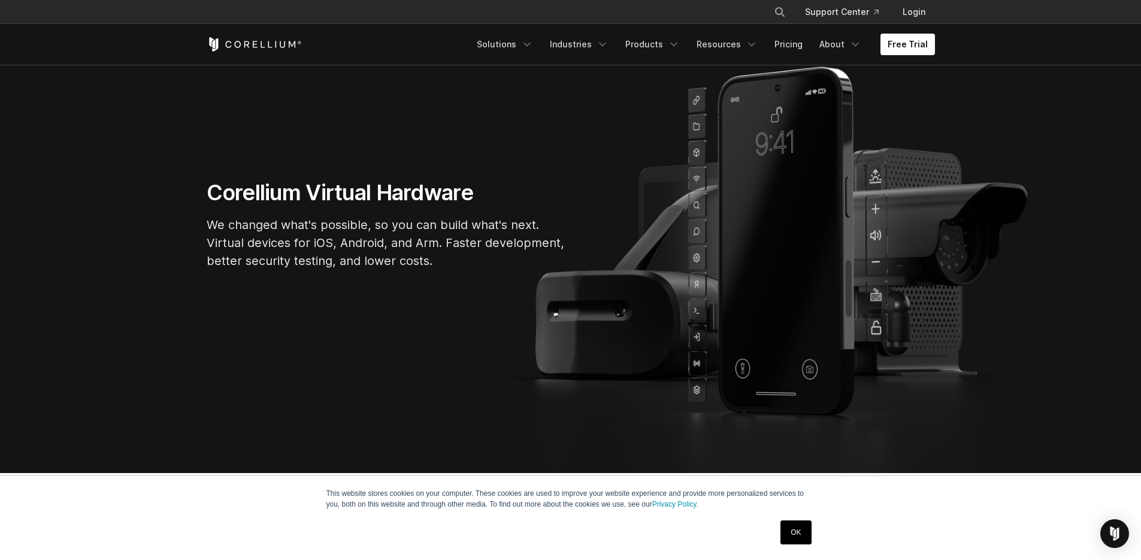
scroll to position [115, 0]
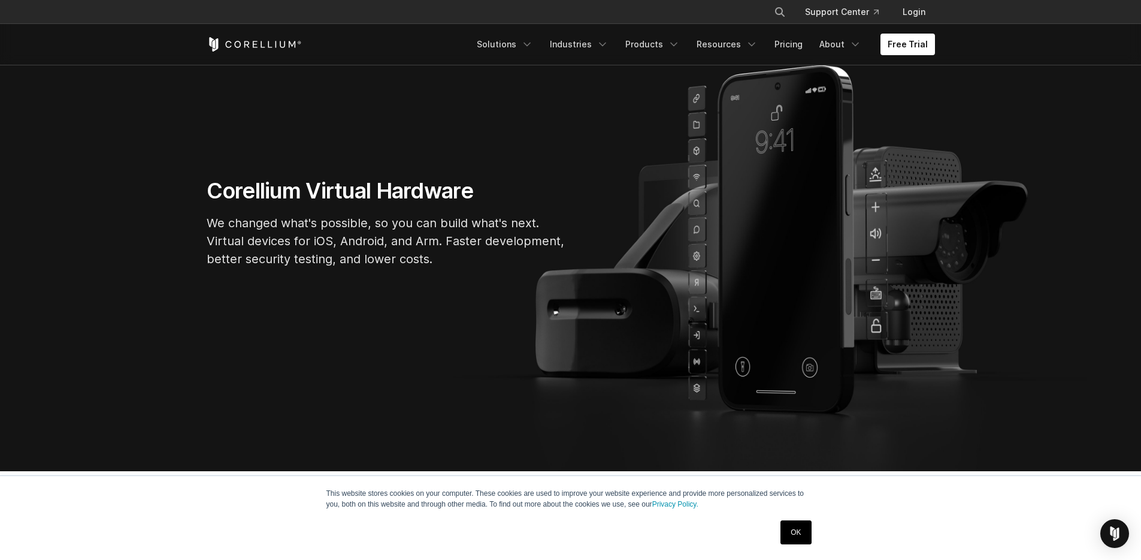
click at [798, 531] on link "OK" at bounding box center [796, 532] width 31 height 24
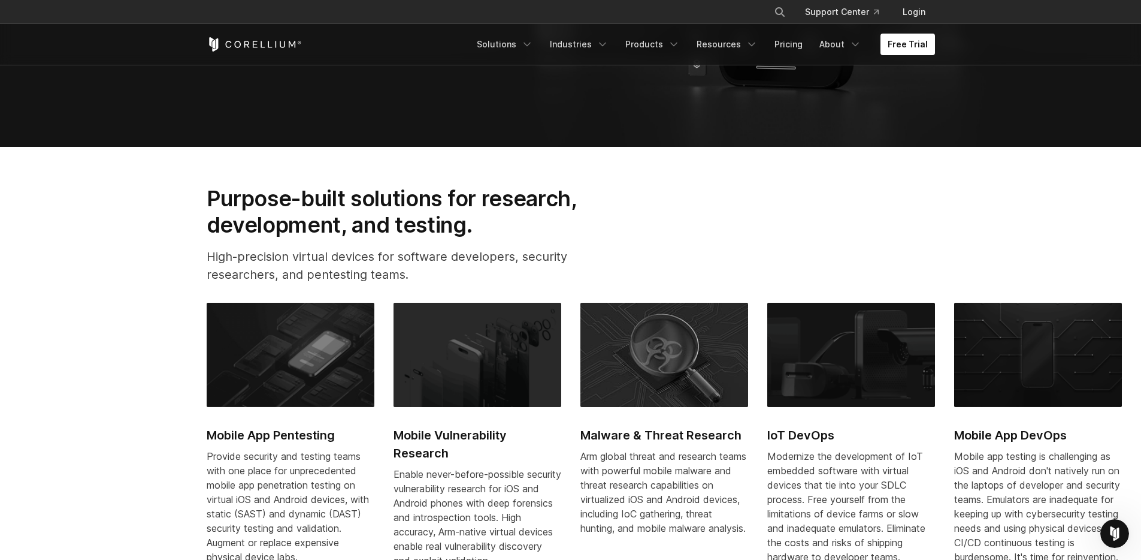
scroll to position [442, 0]
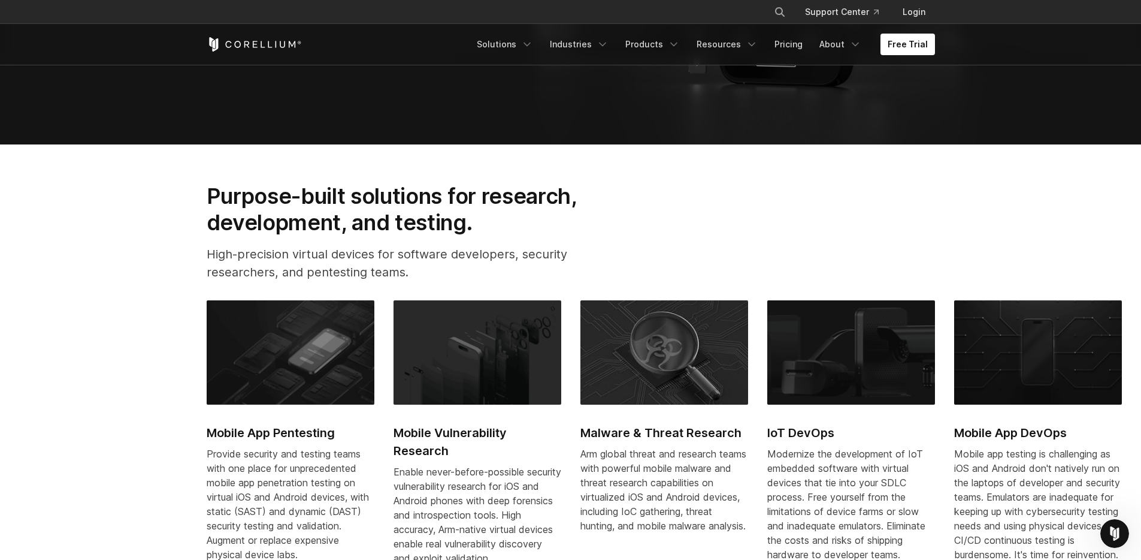
click at [176, 281] on section "Purpose-built solutions for research, development, and testing. High-precision …" at bounding box center [570, 396] width 1141 height 504
click at [225, 197] on h2 "Purpose-built solutions for research, development, and testing." at bounding box center [411, 209] width 409 height 53
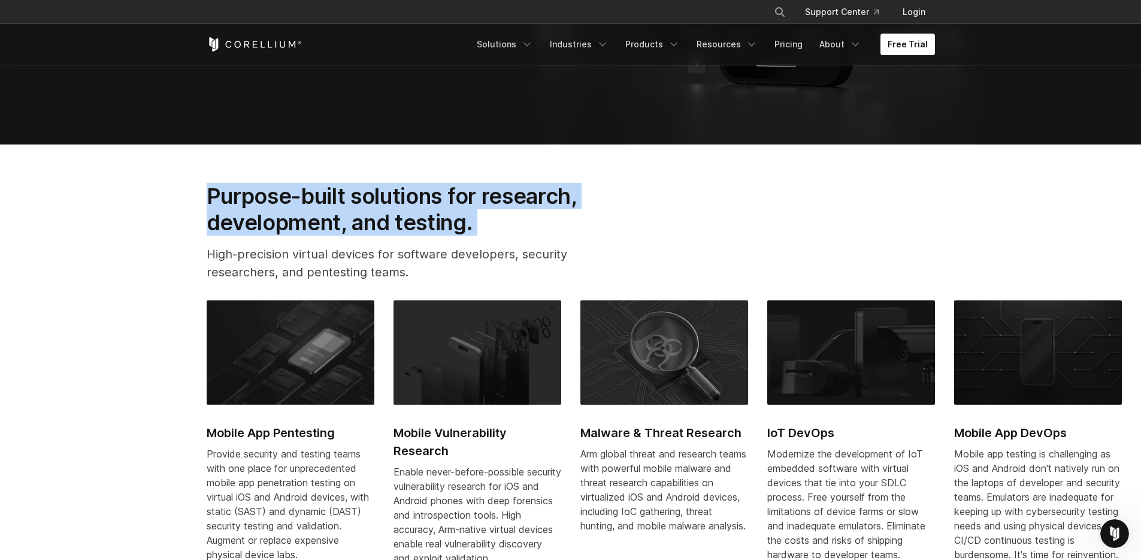
click at [225, 197] on h2 "Purpose-built solutions for research, development, and testing." at bounding box center [411, 209] width 409 height 53
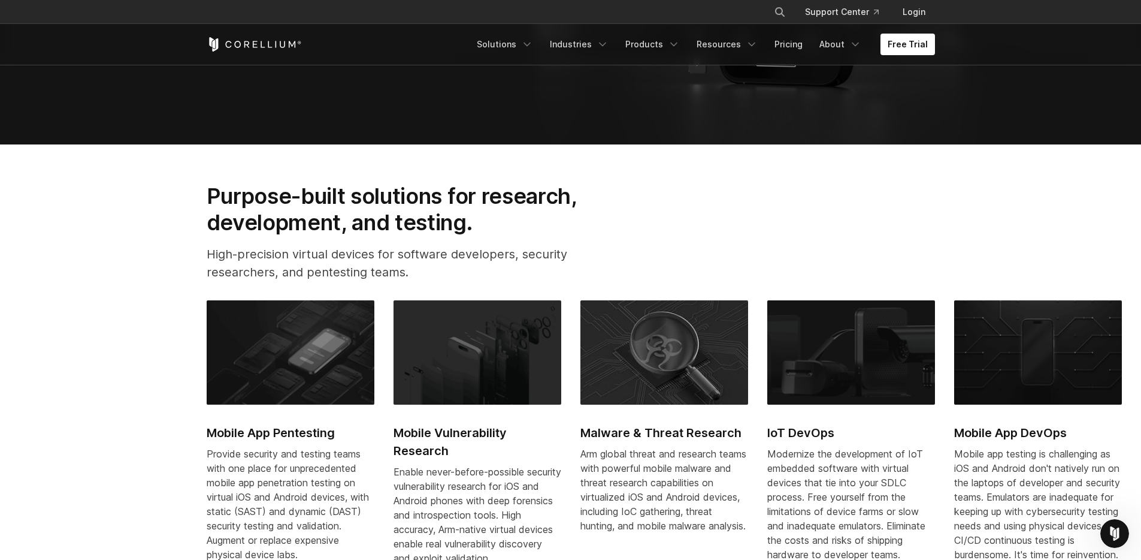
click at [458, 210] on h2 "Purpose-built solutions for research, development, and testing." at bounding box center [411, 209] width 409 height 53
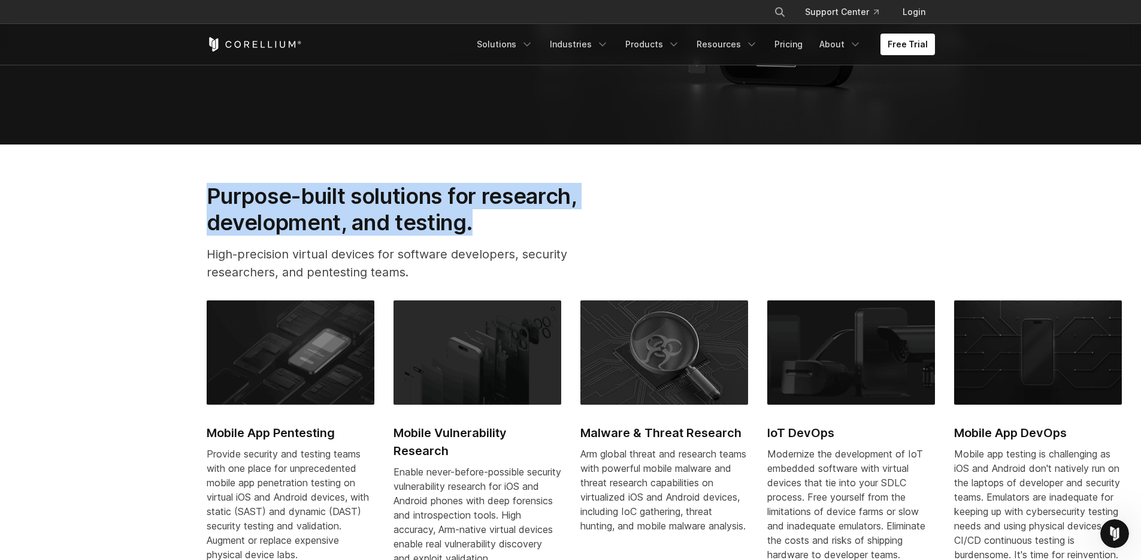
drag, startPoint x: 470, startPoint y: 223, endPoint x: 211, endPoint y: 191, distance: 261.4
click at [211, 191] on h2 "Purpose-built solutions for research, development, and testing." at bounding box center [411, 209] width 409 height 53
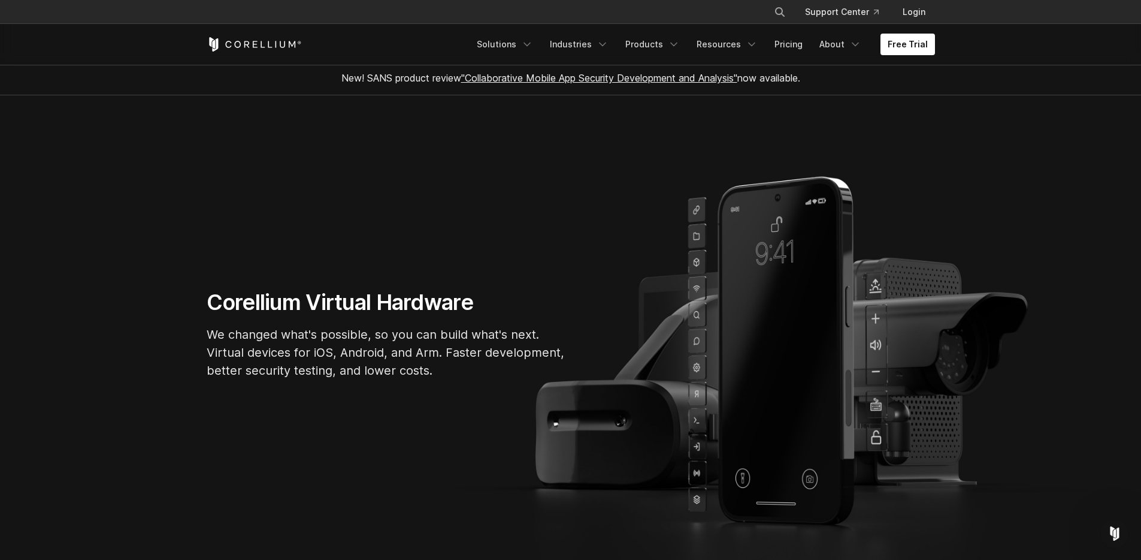
scroll to position [0, 0]
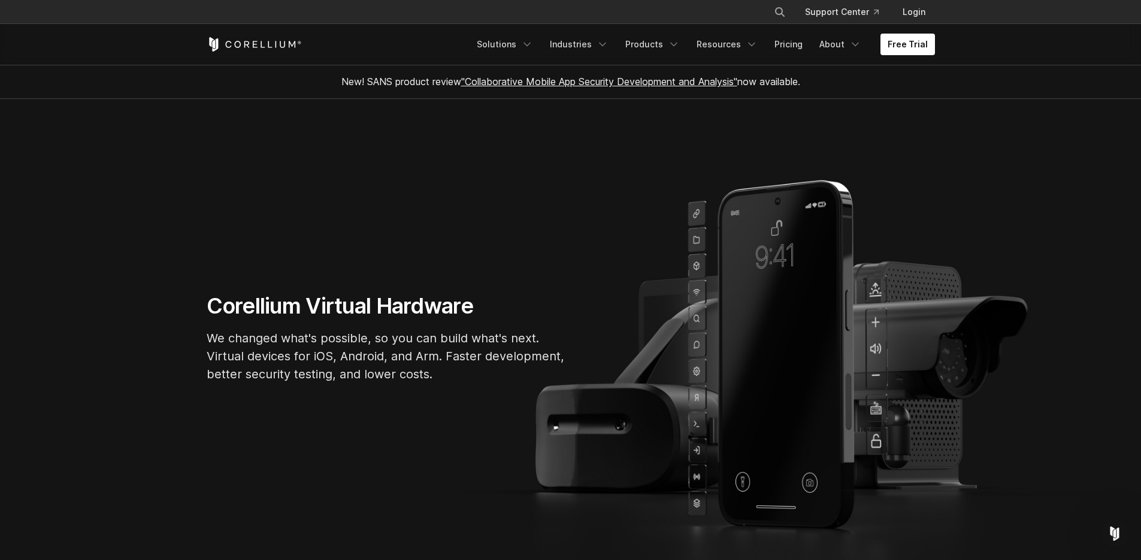
click at [285, 333] on p "We changed what's possible, so you can build what's next. Virtual devices for i…" at bounding box center [386, 356] width 359 height 54
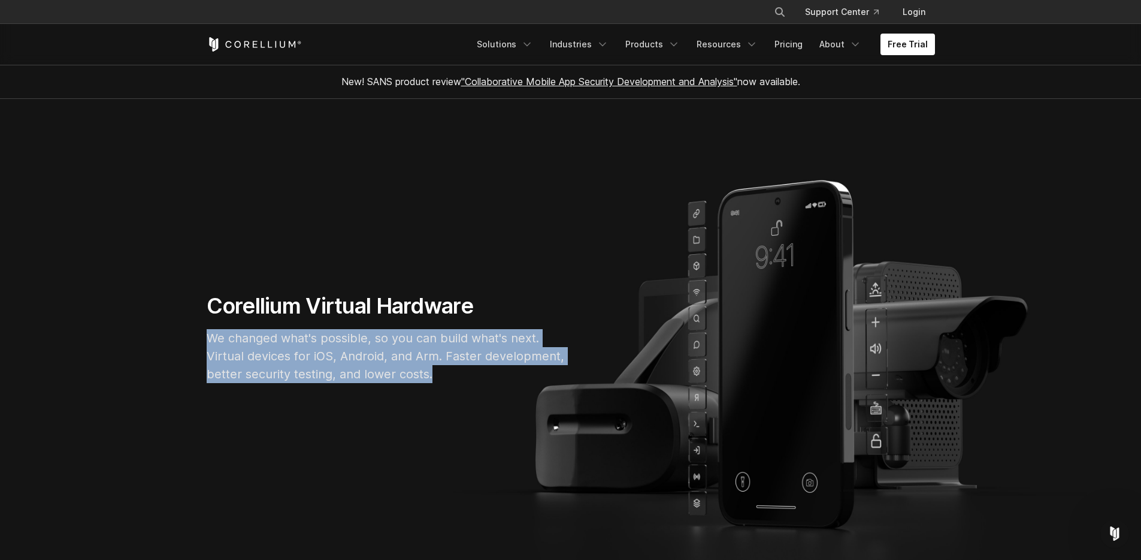
drag, startPoint x: 210, startPoint y: 338, endPoint x: 433, endPoint y: 370, distance: 224.6
click at [433, 370] on p "We changed what's possible, so you can build what's next. Virtual devices for i…" at bounding box center [386, 356] width 359 height 54
click at [434, 373] on p "We changed what's possible, so you can build what's next. Virtual devices for i…" at bounding box center [386, 356] width 359 height 54
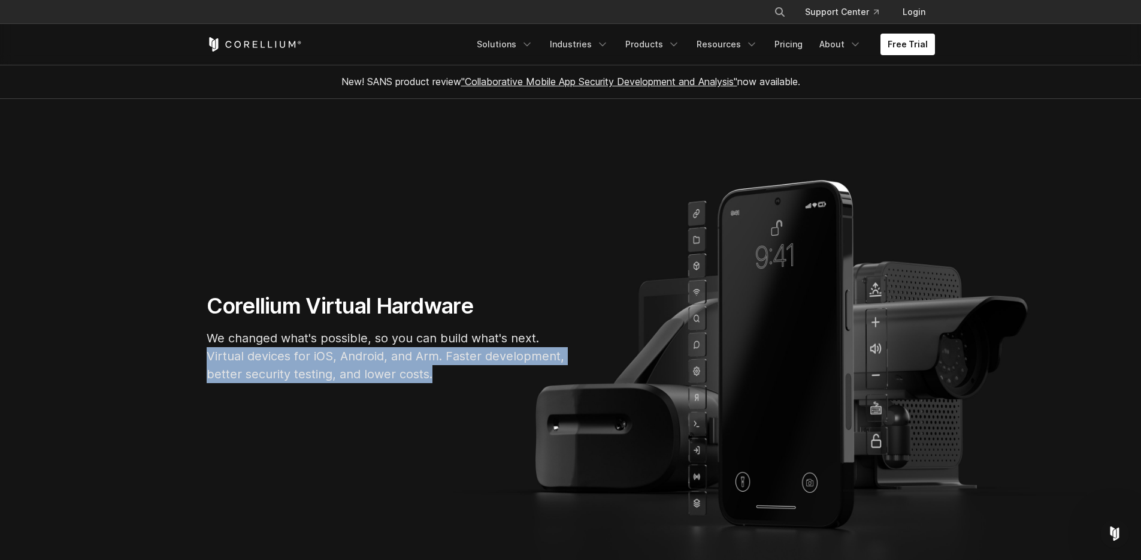
drag, startPoint x: 437, startPoint y: 379, endPoint x: 210, endPoint y: 358, distance: 228.0
click at [210, 358] on p "We changed what's possible, so you can build what's next. Virtual devices for i…" at bounding box center [386, 356] width 359 height 54
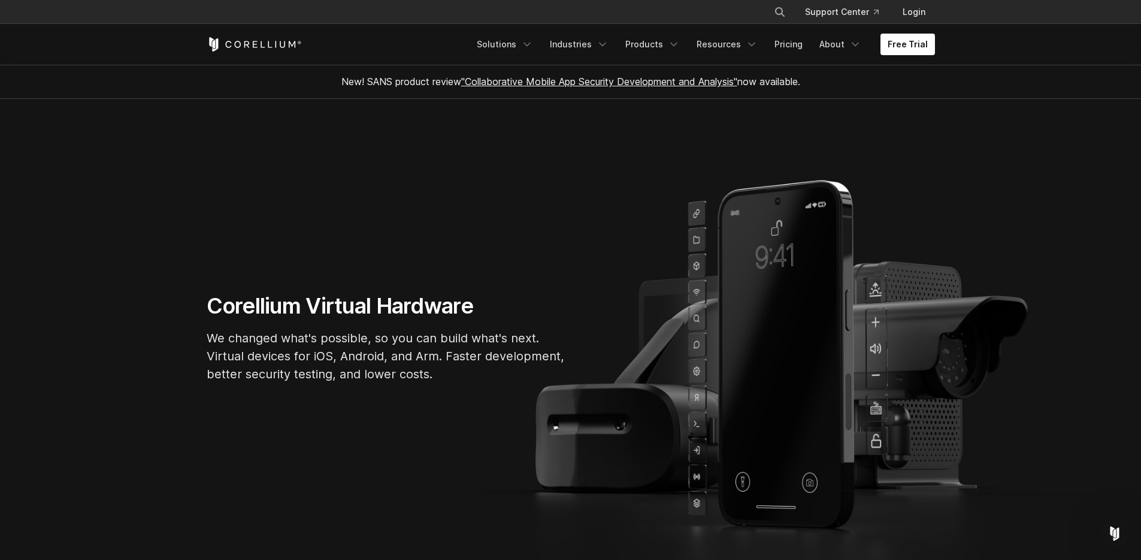
click at [237, 362] on p "We changed what's possible, so you can build what's next. Virtual devices for i…" at bounding box center [386, 356] width 359 height 54
drag, startPoint x: 246, startPoint y: 356, endPoint x: 440, endPoint y: 353, distance: 194.7
click at [440, 353] on p "We changed what's possible, so you can build what's next. Virtual devices for i…" at bounding box center [386, 356] width 359 height 54
drag, startPoint x: 444, startPoint y: 356, endPoint x: 185, endPoint y: 358, distance: 258.8
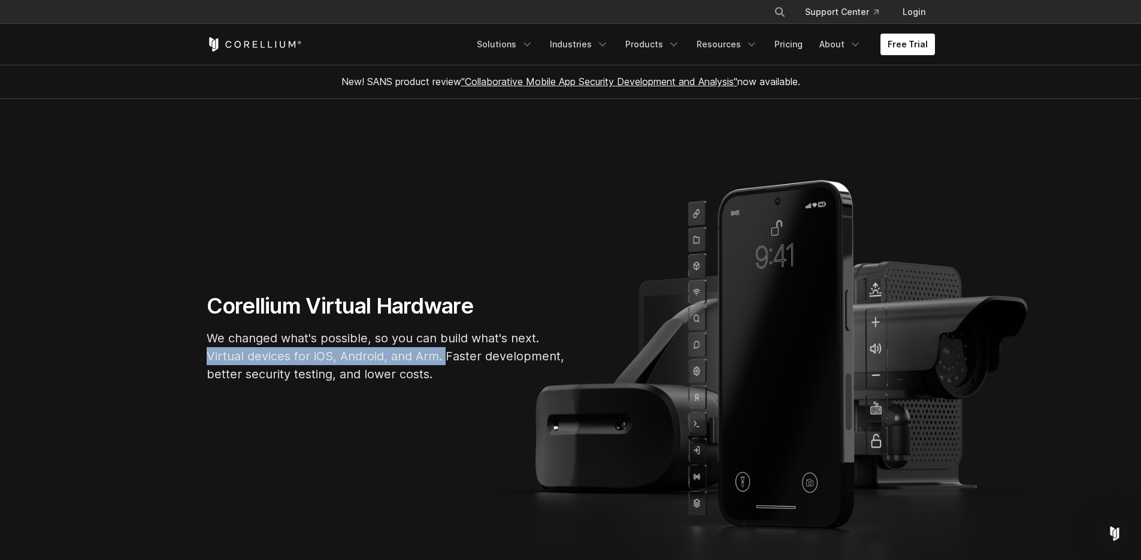
click at [185, 358] on section "Corellium Virtual Hardware We changed what's possible, so you can build what's …" at bounding box center [570, 342] width 1141 height 487
